Goal: Information Seeking & Learning: Check status

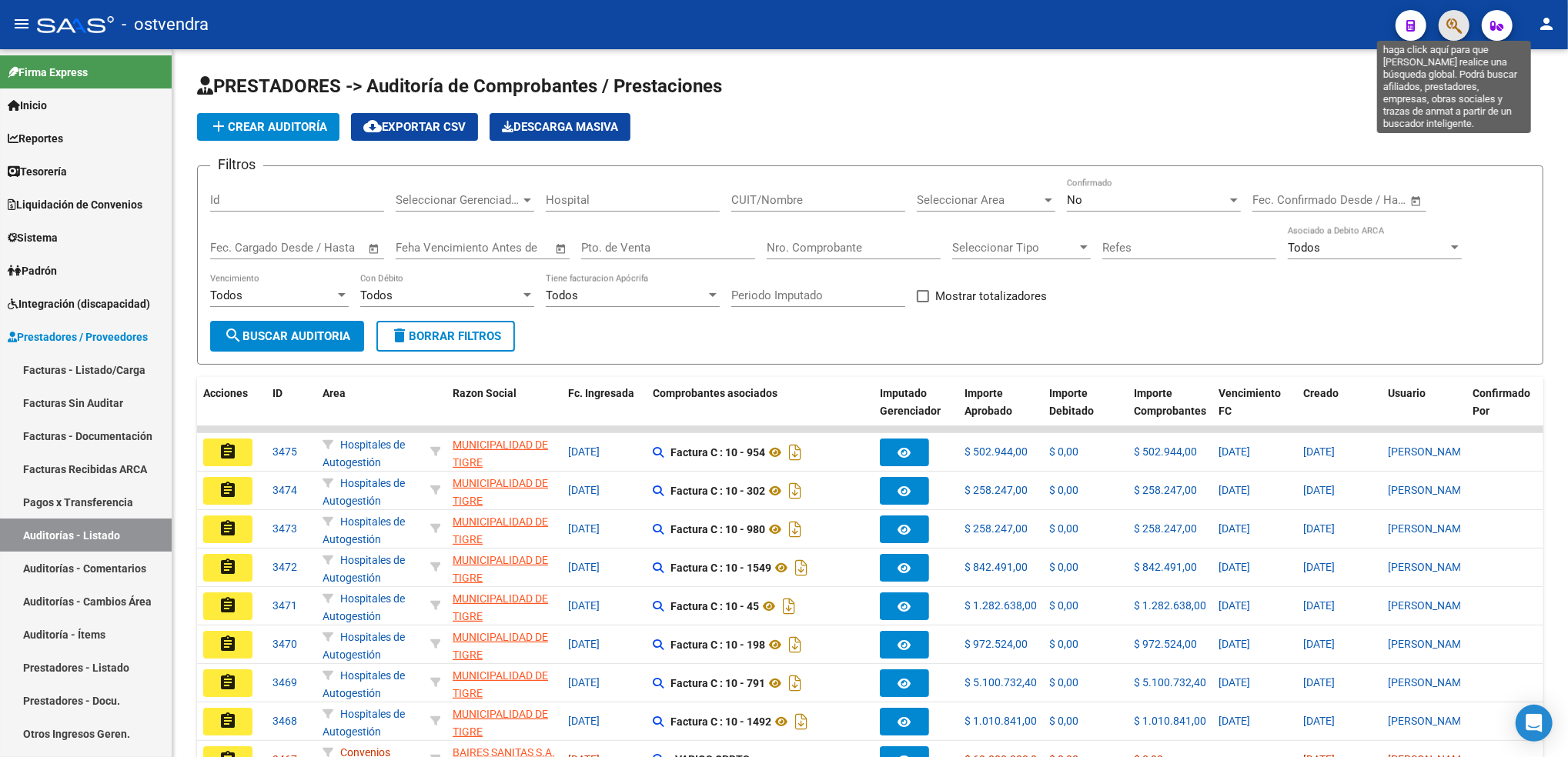
click at [1451, 19] on icon "button" at bounding box center [1454, 25] width 16 height 17
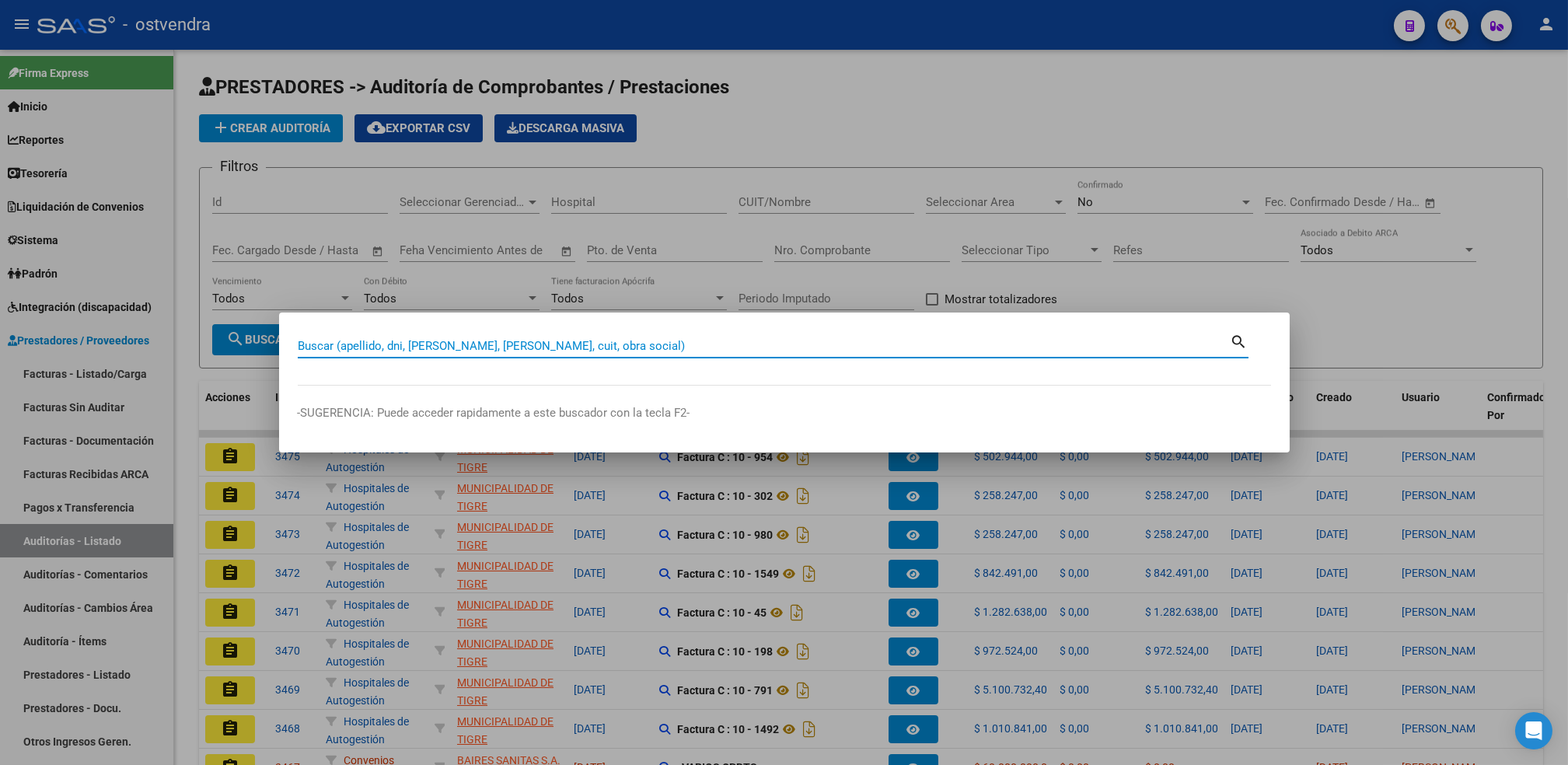
click at [676, 351] on input "Buscar (apellido, dni, [PERSON_NAME], [PERSON_NAME], cuit, obra social)" at bounding box center [764, 346] width 933 height 14
paste input "20304255960"
type input "20304255960"
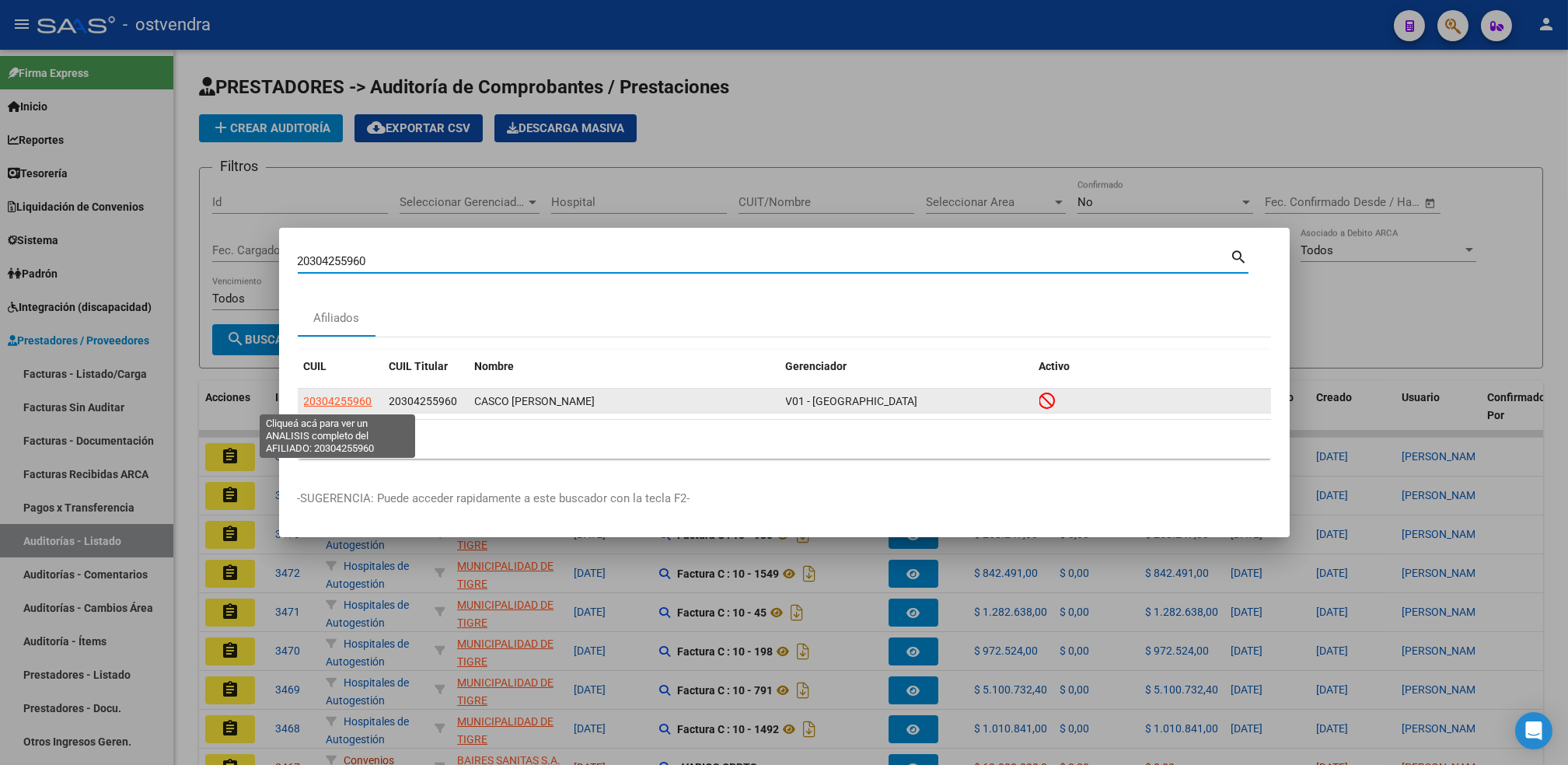
click at [355, 407] on span "20304255960" at bounding box center [337, 401] width 68 height 12
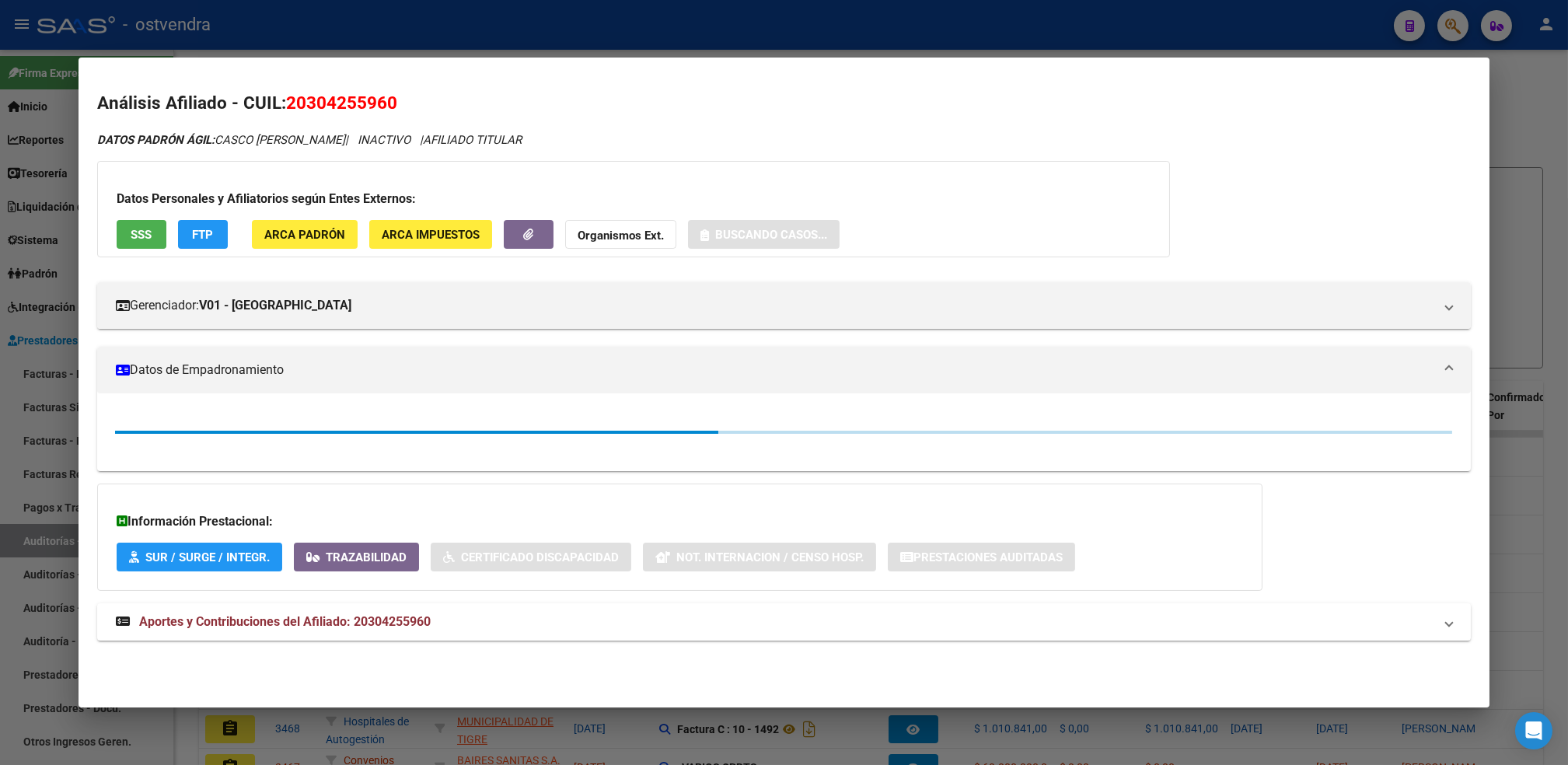
click at [641, 237] on strong "Organismos Ext." at bounding box center [621, 236] width 87 height 14
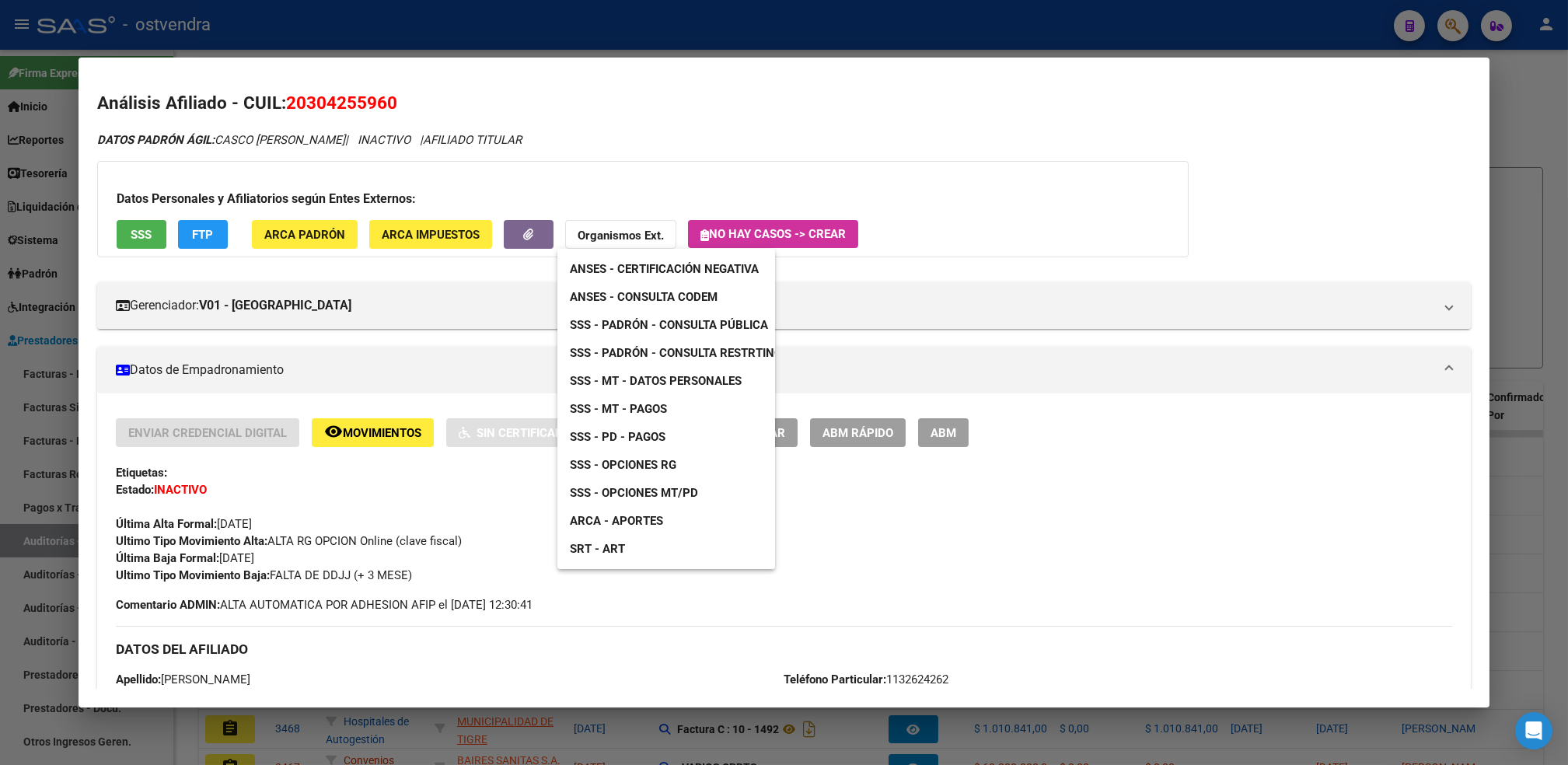
click at [641, 519] on span "ARCA - Aportes" at bounding box center [616, 521] width 94 height 14
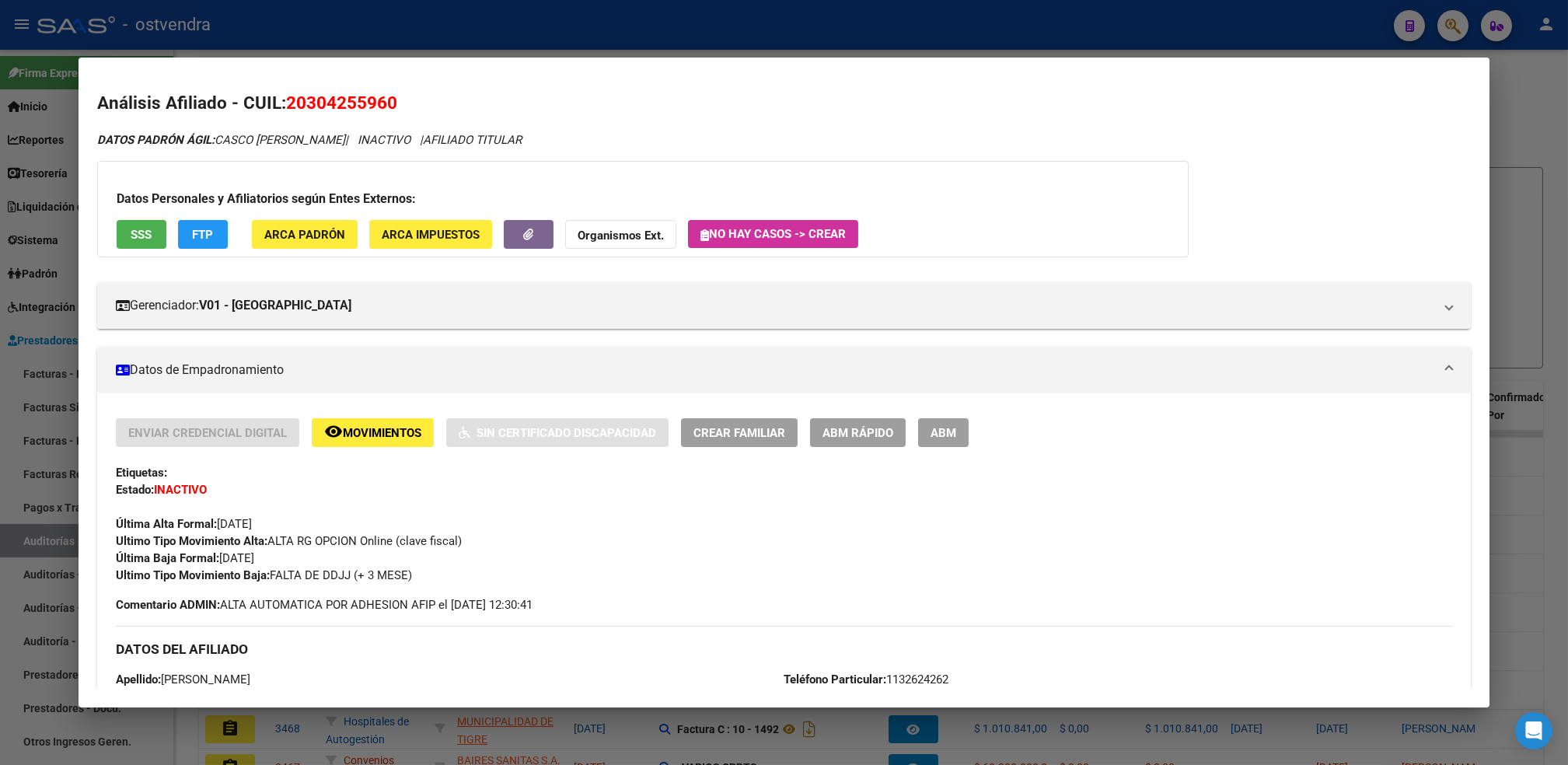
click at [635, 239] on strong "Organismos Ext." at bounding box center [621, 236] width 87 height 14
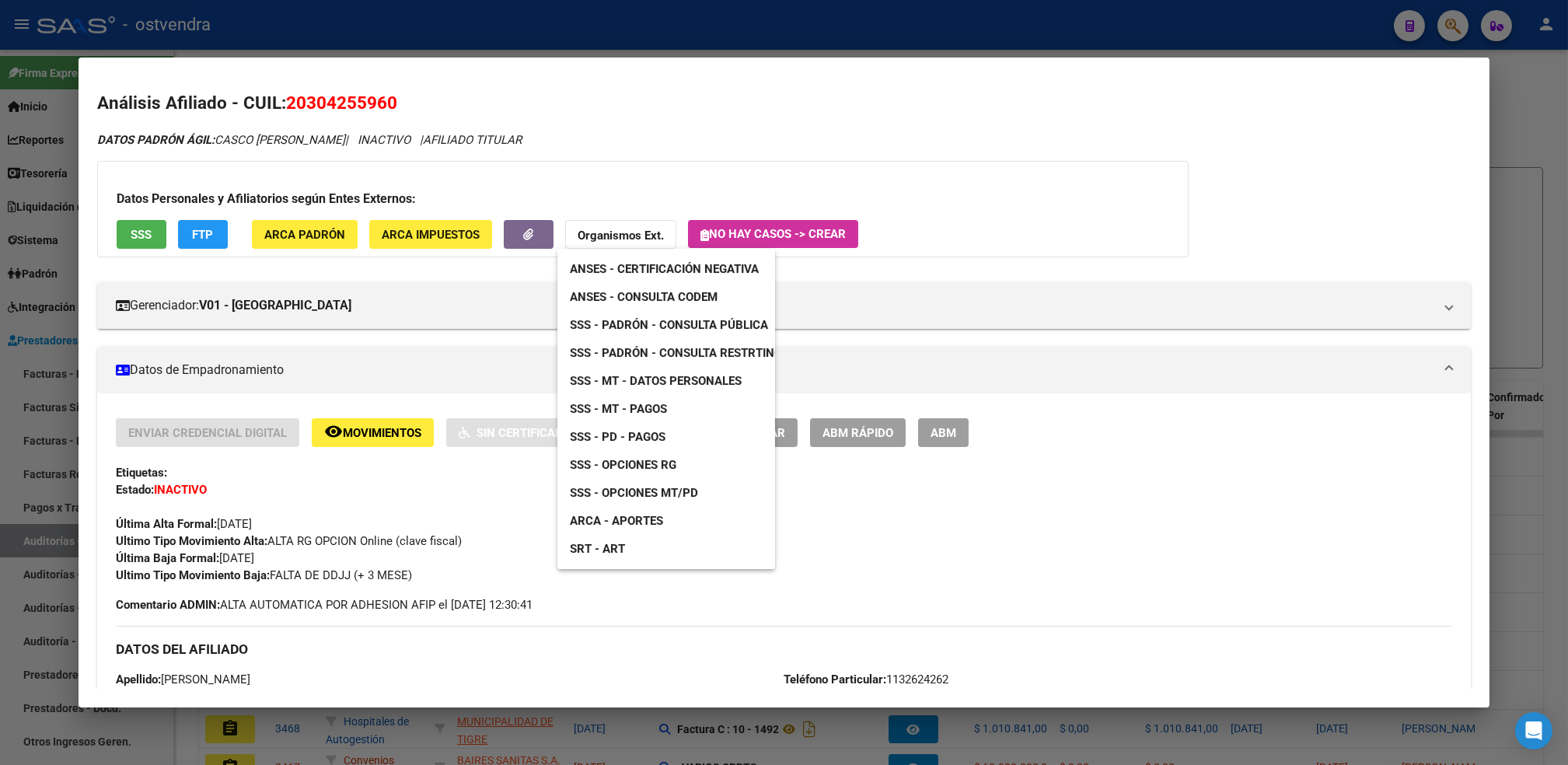
click at [666, 323] on span "SSS - Padrón - Consulta Pública" at bounding box center [668, 325] width 199 height 14
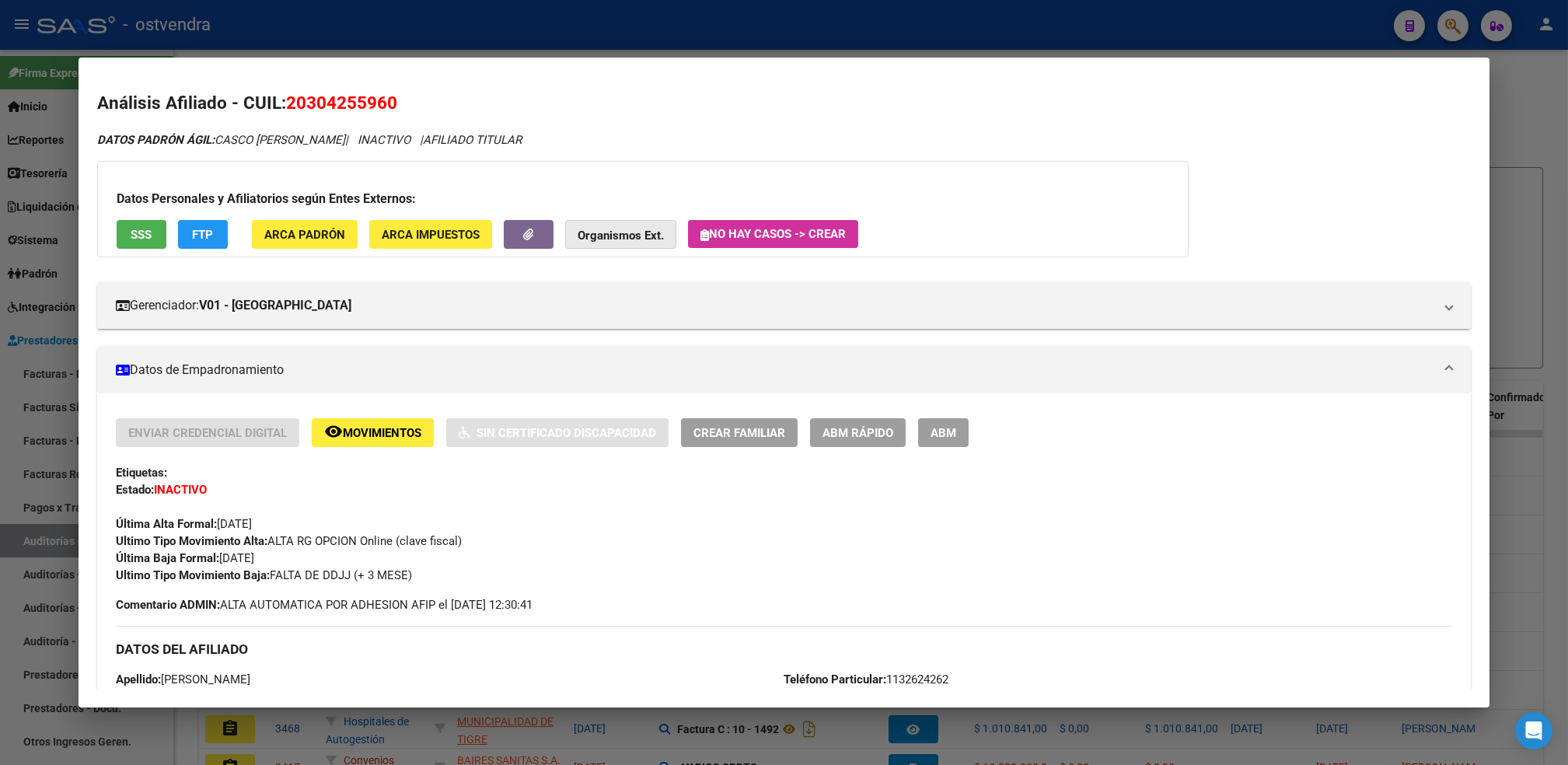
click at [603, 231] on strong "Organismos Ext." at bounding box center [621, 236] width 87 height 14
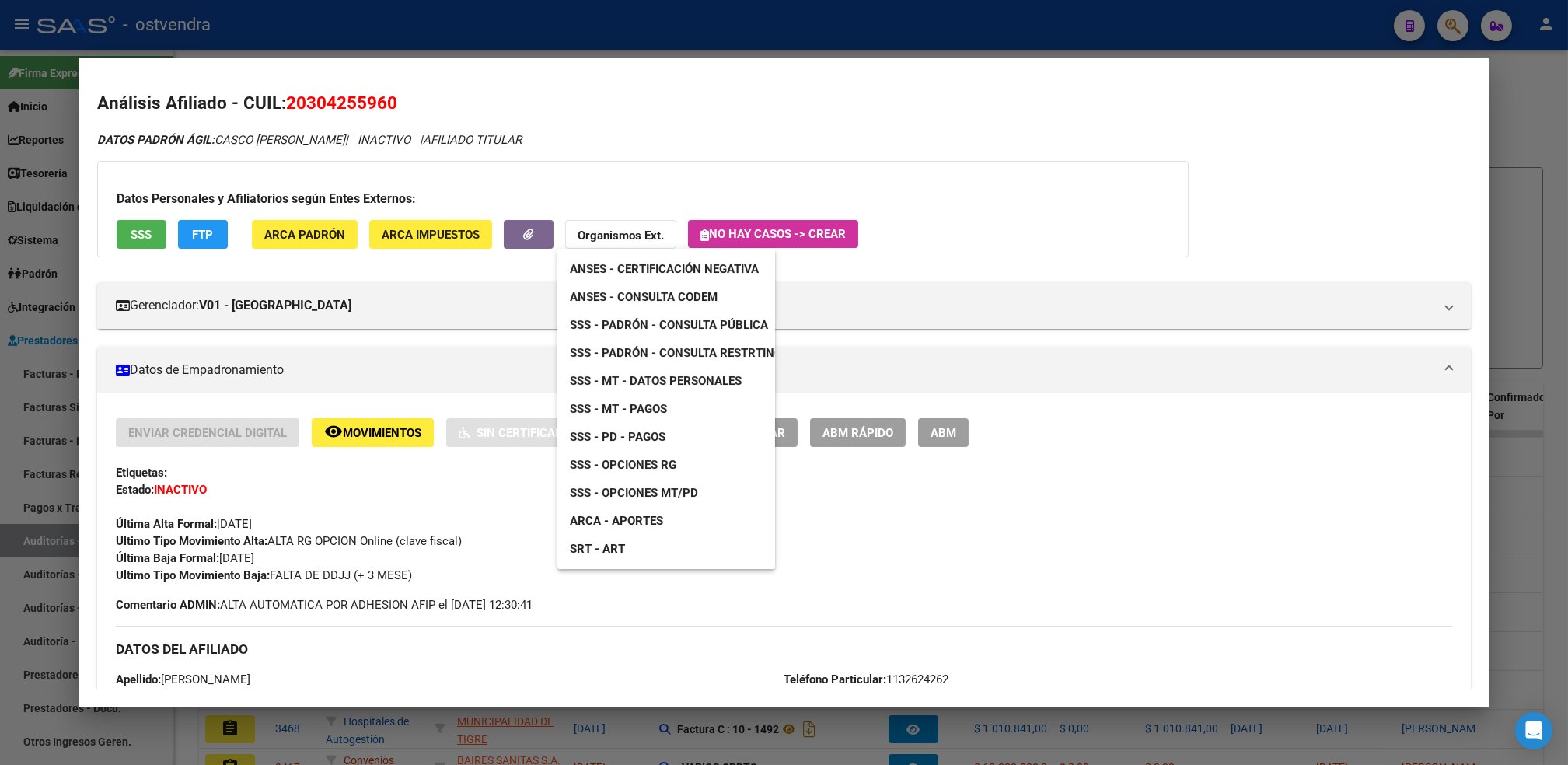
click at [633, 520] on span "ARCA - Aportes" at bounding box center [616, 521] width 94 height 14
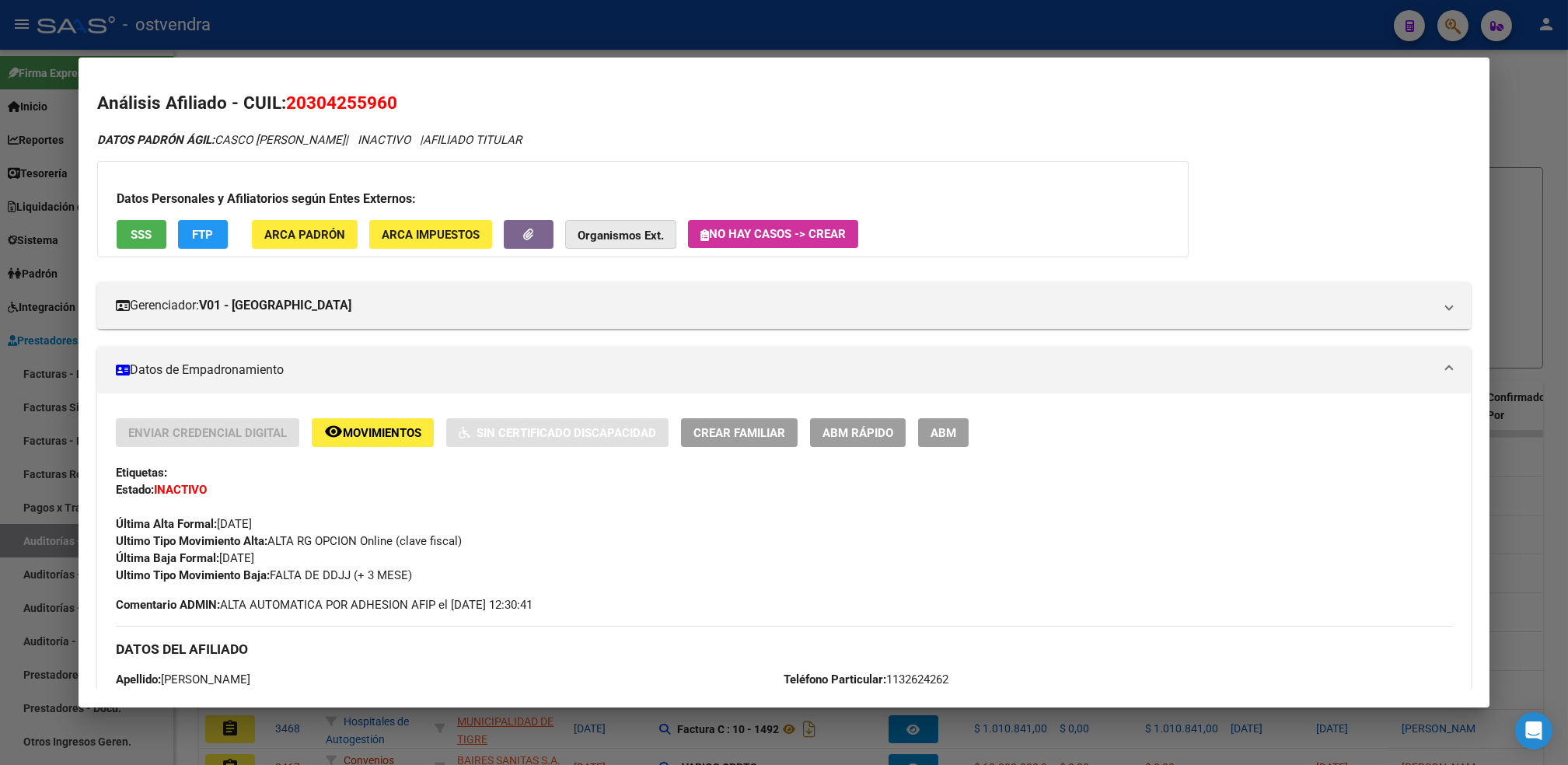
click at [614, 232] on strong "Organismos Ext." at bounding box center [621, 236] width 87 height 14
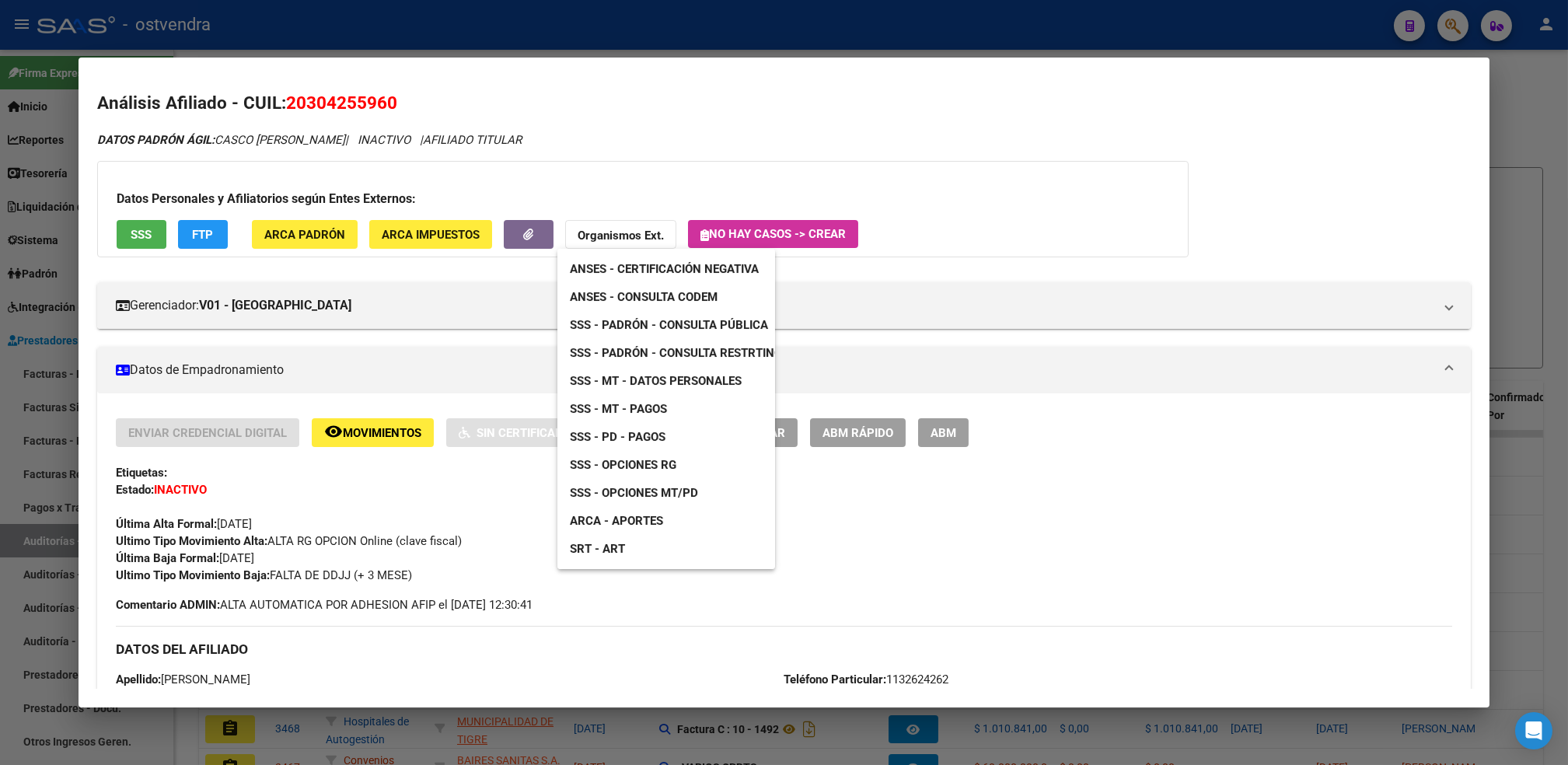
click at [731, 325] on span "SSS - Padrón - Consulta Pública" at bounding box center [668, 325] width 199 height 14
